Goal: Find contact information: Find contact information

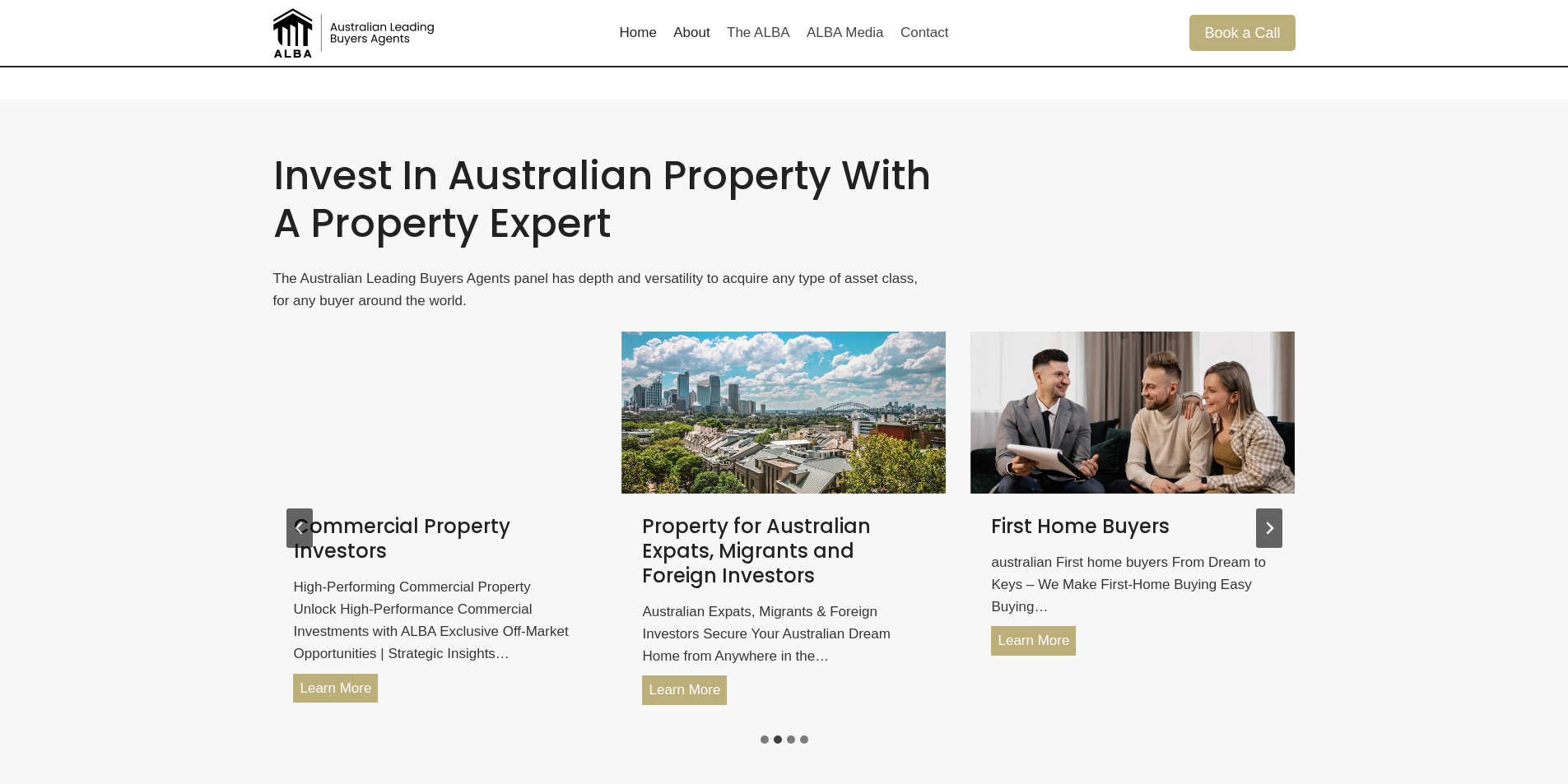
scroll to position [2715, 0]
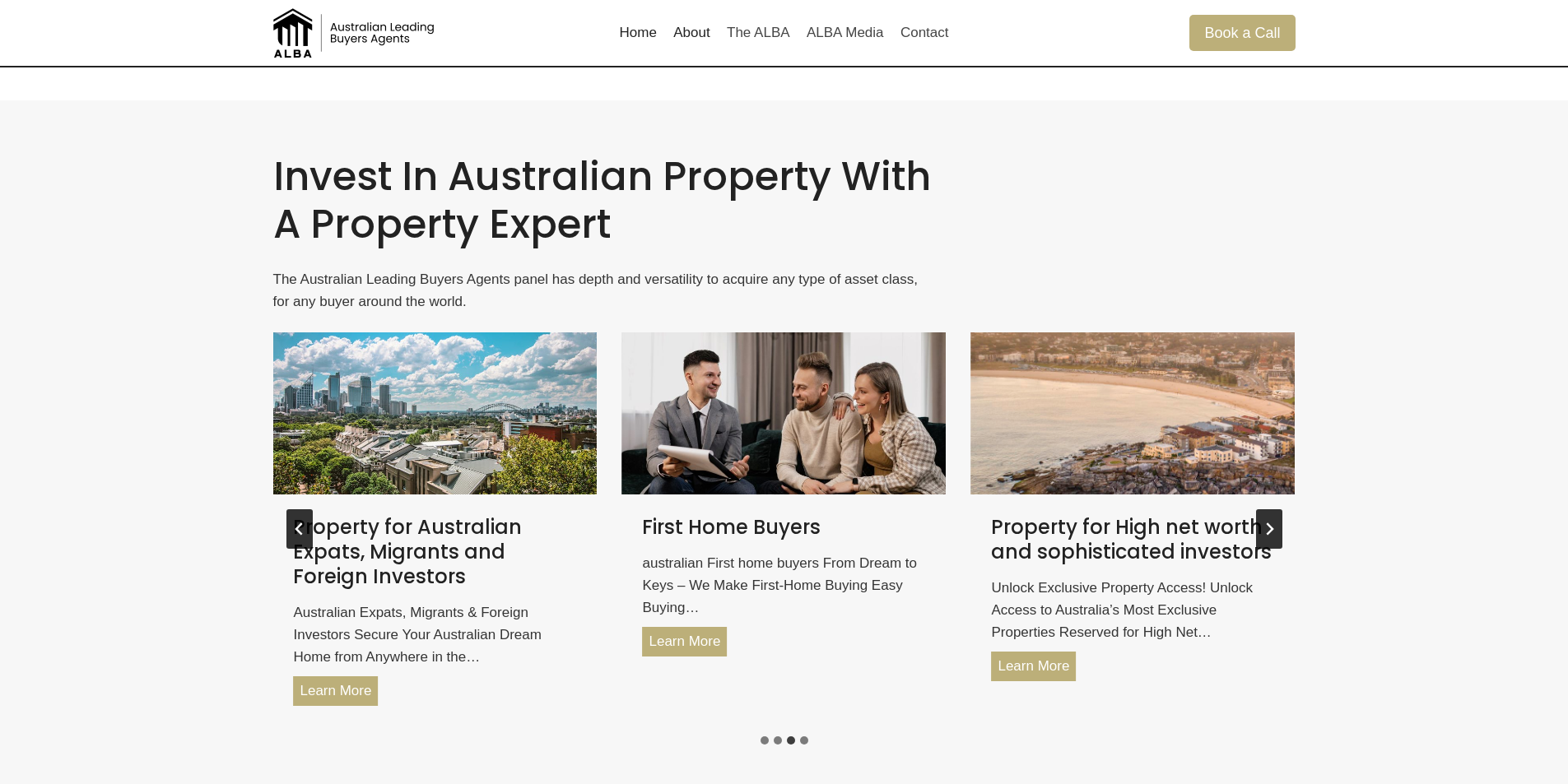
click at [1269, 524] on icon "Next slide" at bounding box center [1270, 530] width 7 height 13
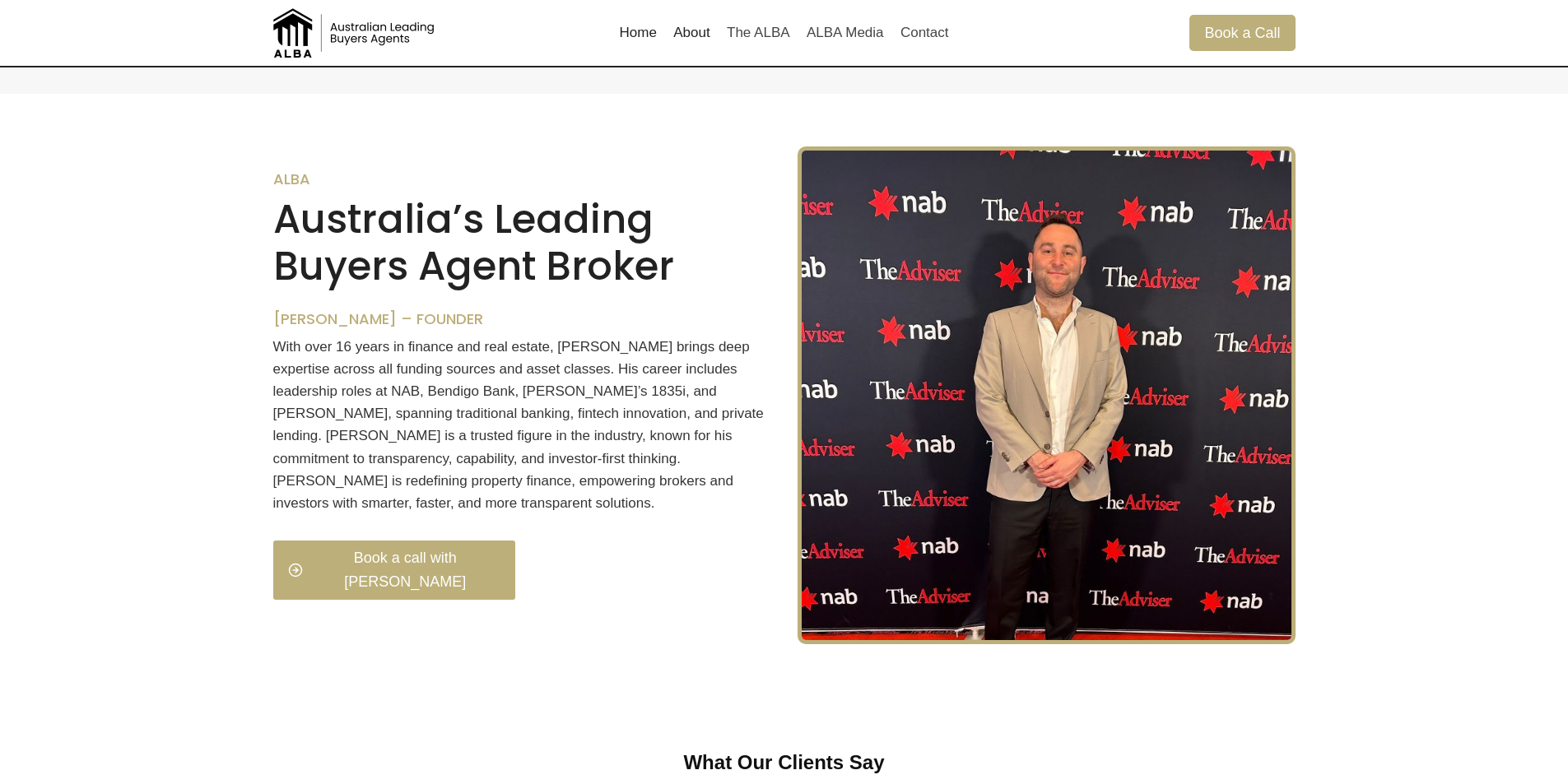
scroll to position [1645, 0]
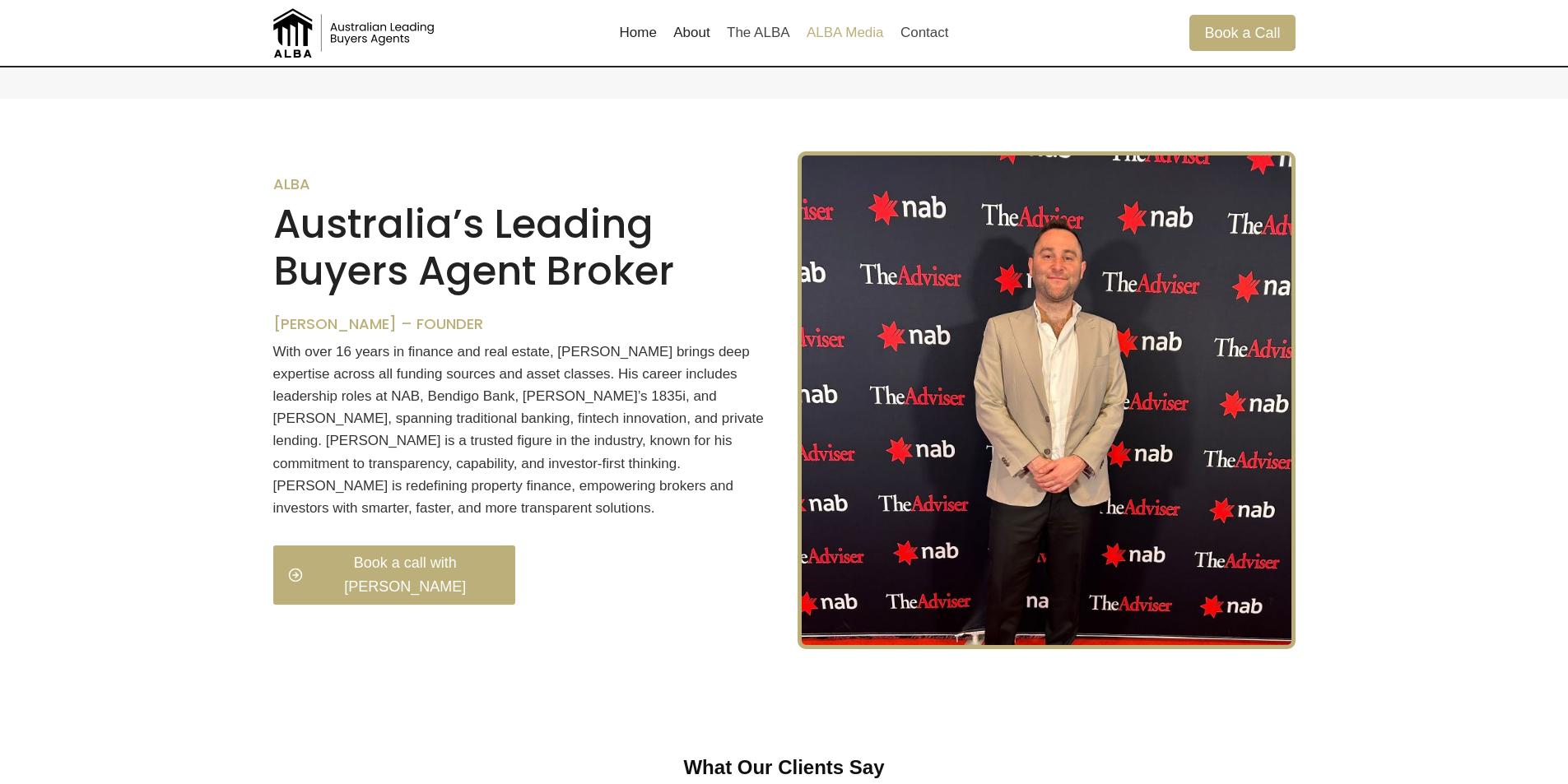
click at [856, 37] on link "ALBA Media" at bounding box center [845, 32] width 94 height 39
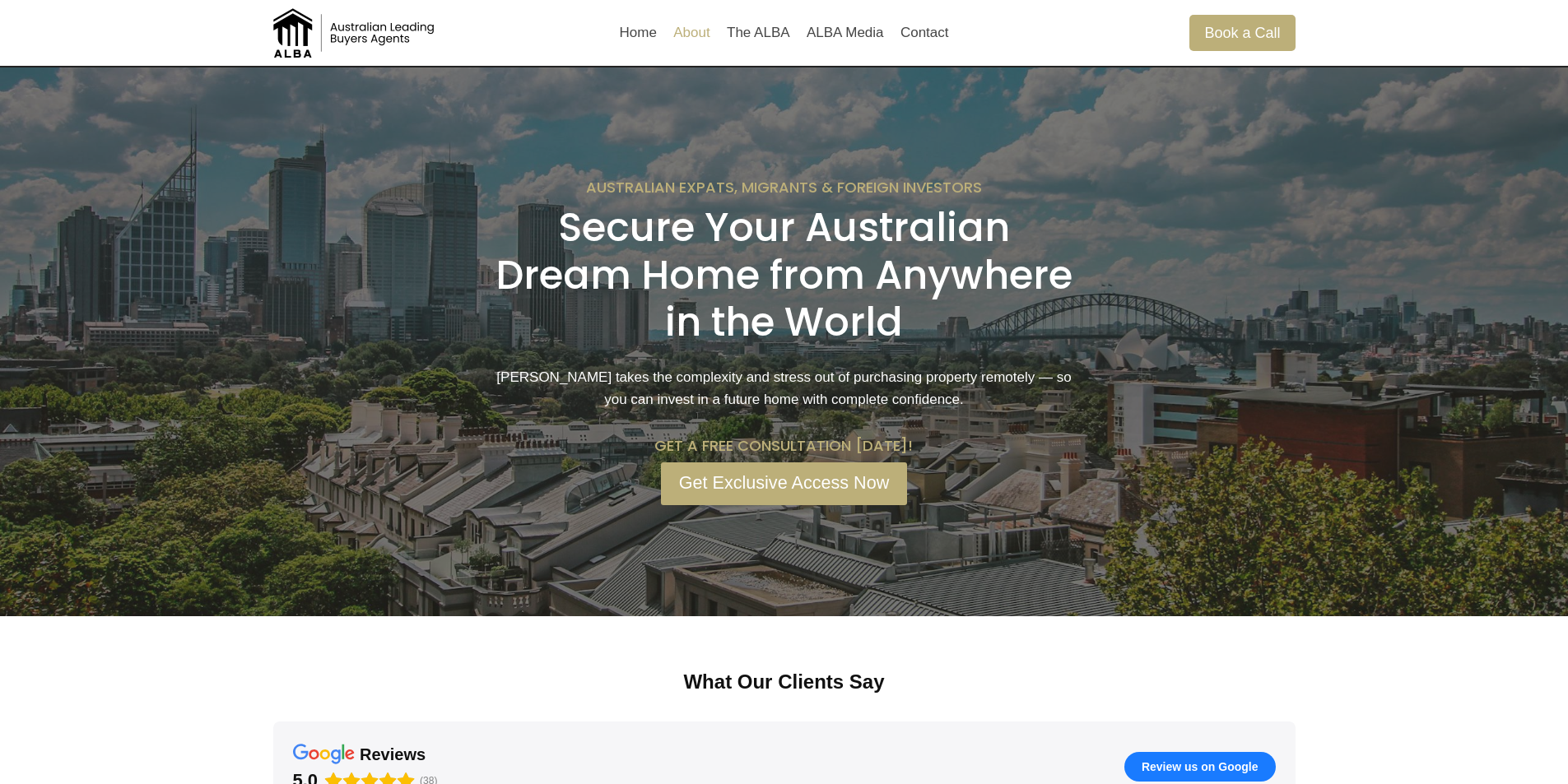
click at [683, 31] on link "About" at bounding box center [691, 32] width 54 height 39
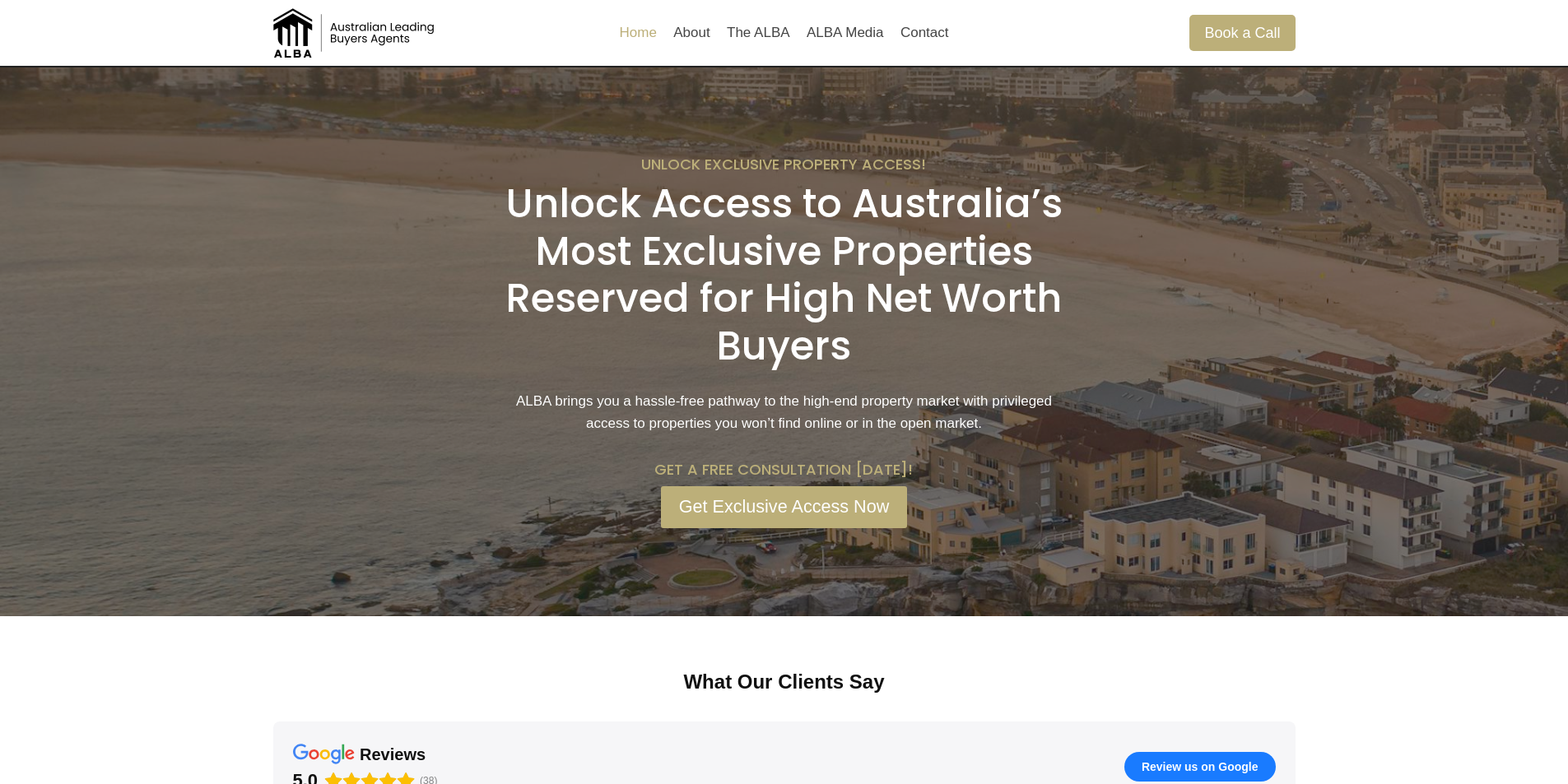
click at [656, 38] on link "Home" at bounding box center [637, 32] width 54 height 39
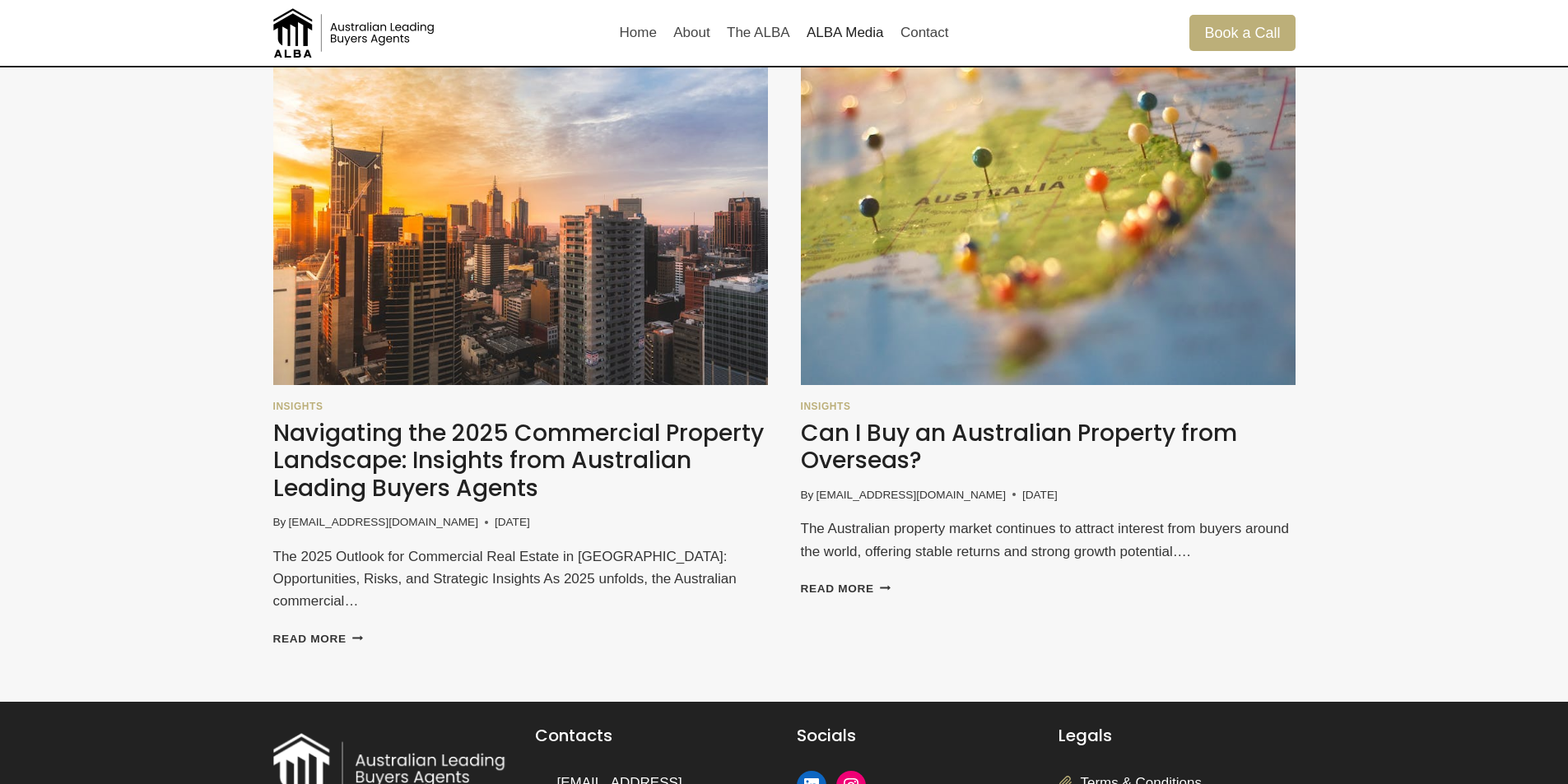
scroll to position [1069, 0]
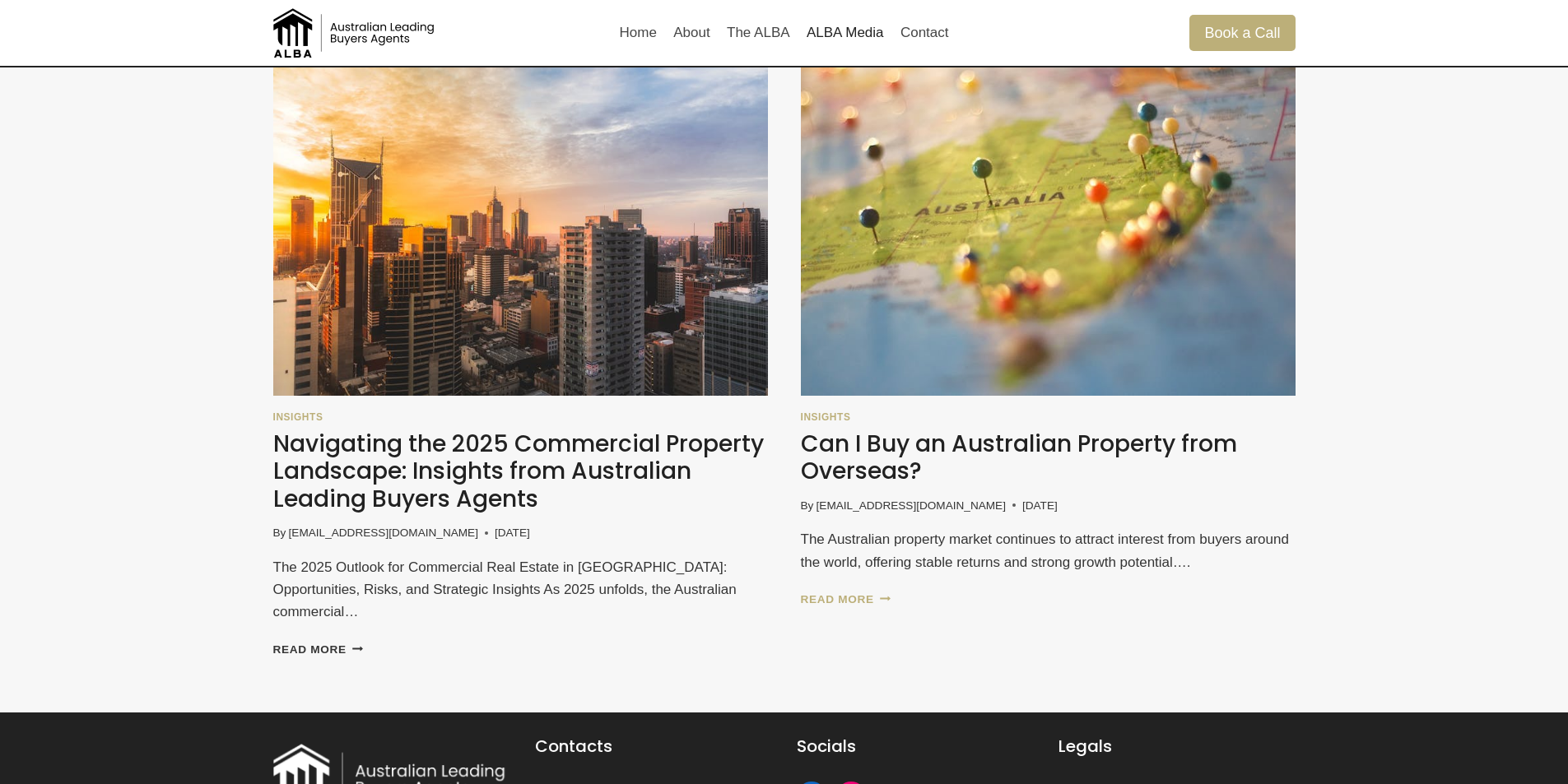
click at [862, 595] on link "Read More Can I Buy an Australian Property from Overseas? Continue" at bounding box center [846, 599] width 91 height 13
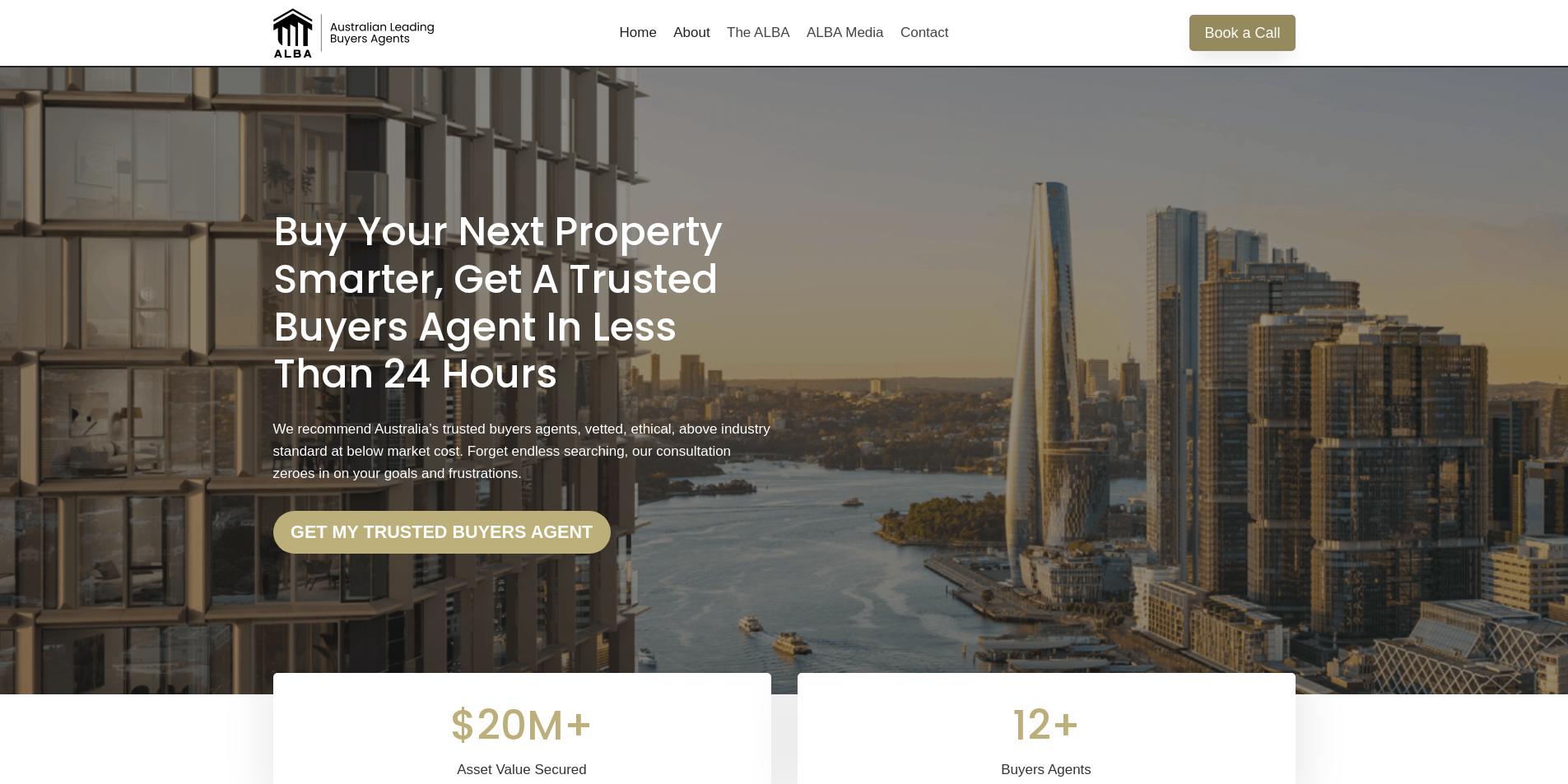
click at [1253, 40] on link "Book a Call" at bounding box center [1242, 32] width 105 height 36
click at [783, 29] on link "The ALBA" at bounding box center [758, 32] width 80 height 39
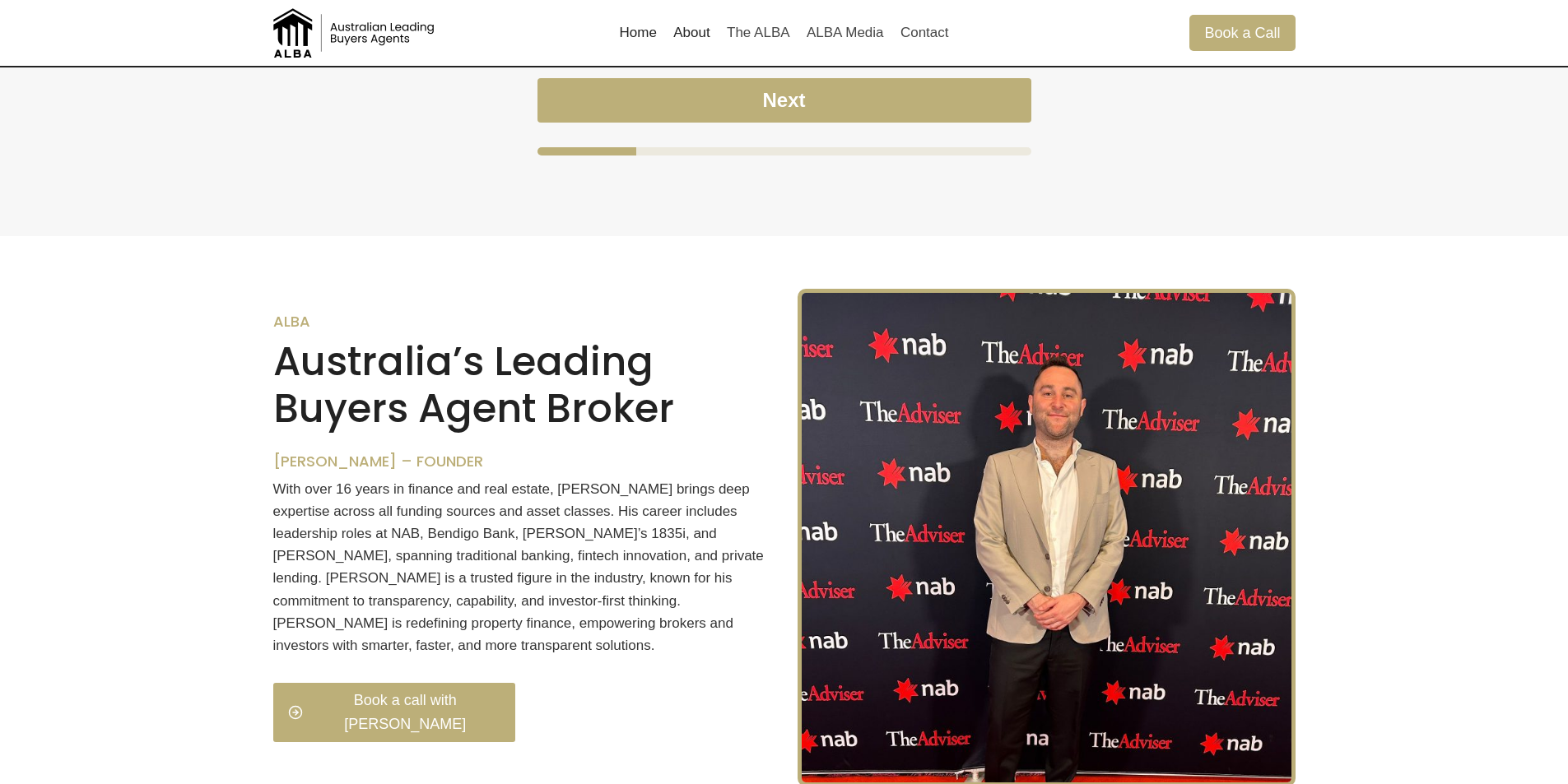
scroll to position [1594, 0]
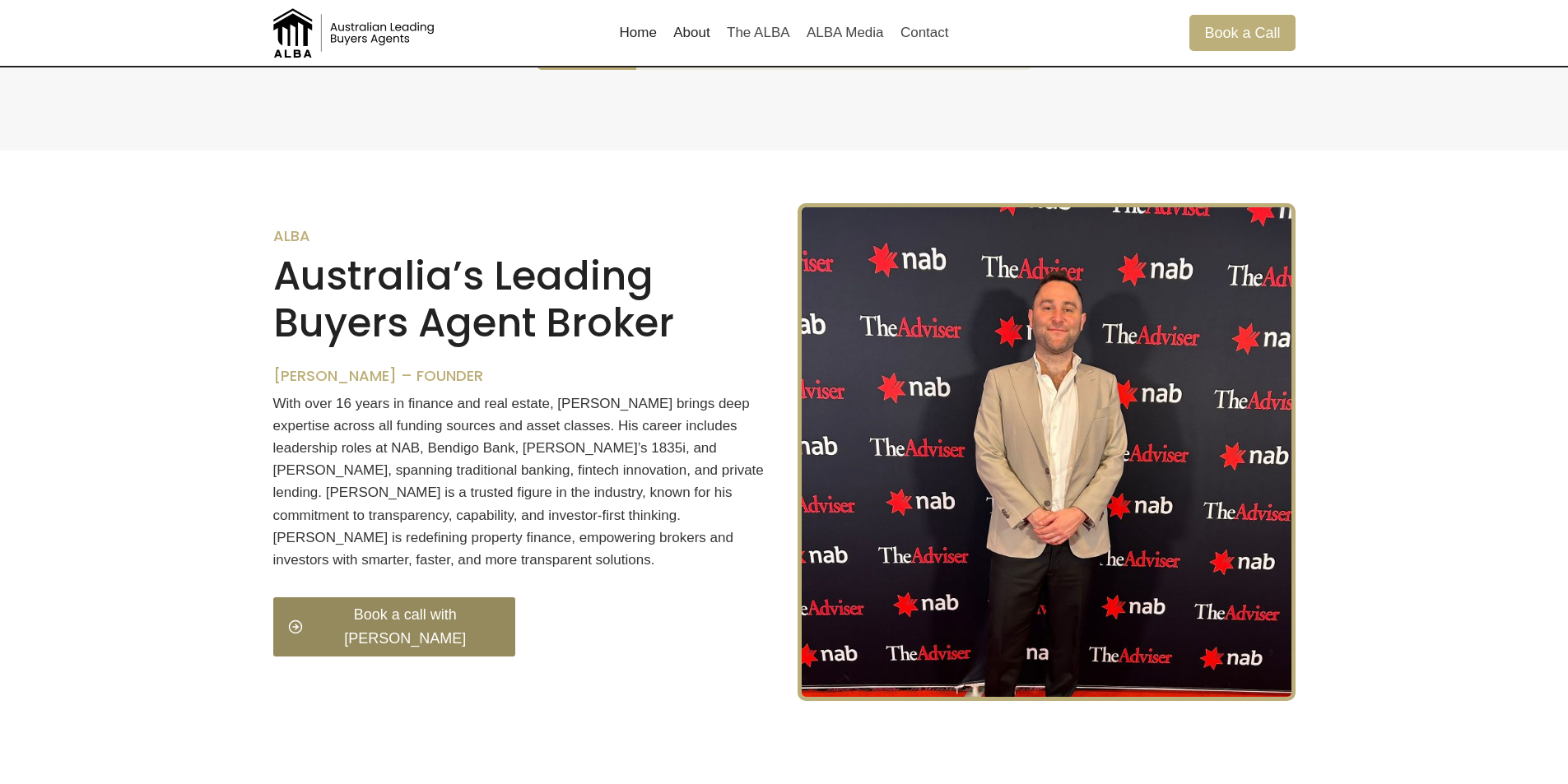
click at [393, 603] on link "Book a call with [PERSON_NAME]" at bounding box center [395, 627] width 243 height 59
